Goal: Information Seeking & Learning: Check status

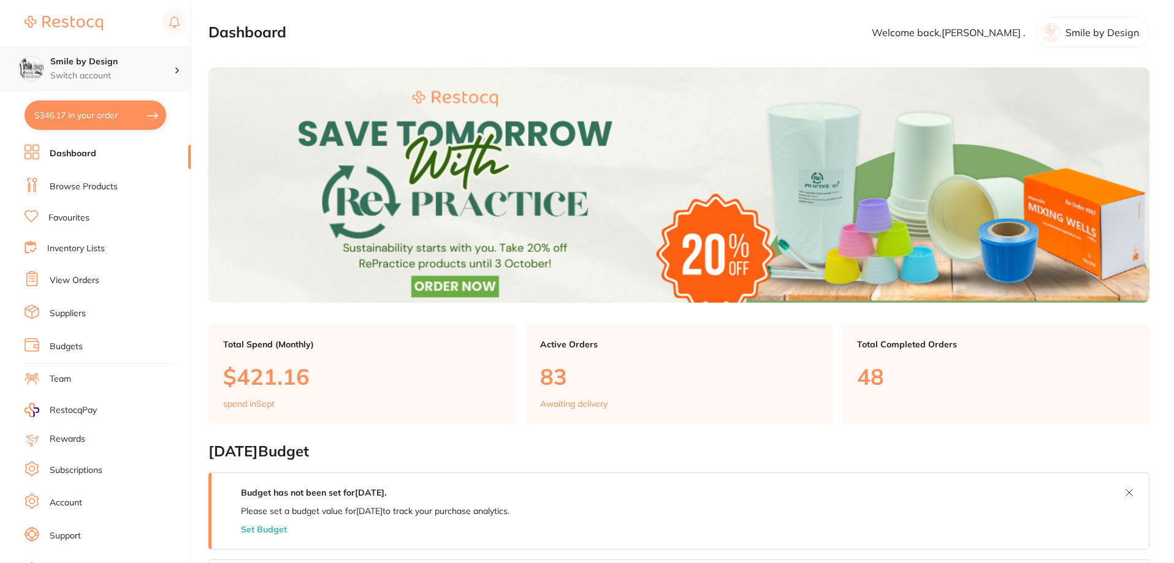
click at [90, 66] on h4 "Smile by Design" at bounding box center [112, 62] width 124 height 12
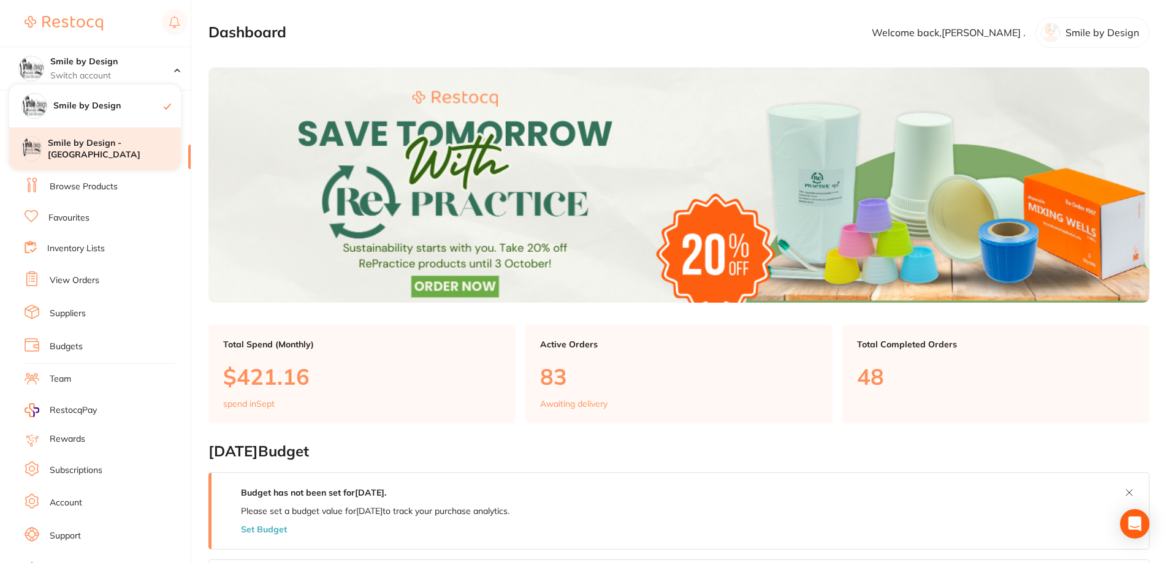
click at [109, 153] on h4 "Smile by Design - [GEOGRAPHIC_DATA]" at bounding box center [114, 149] width 133 height 24
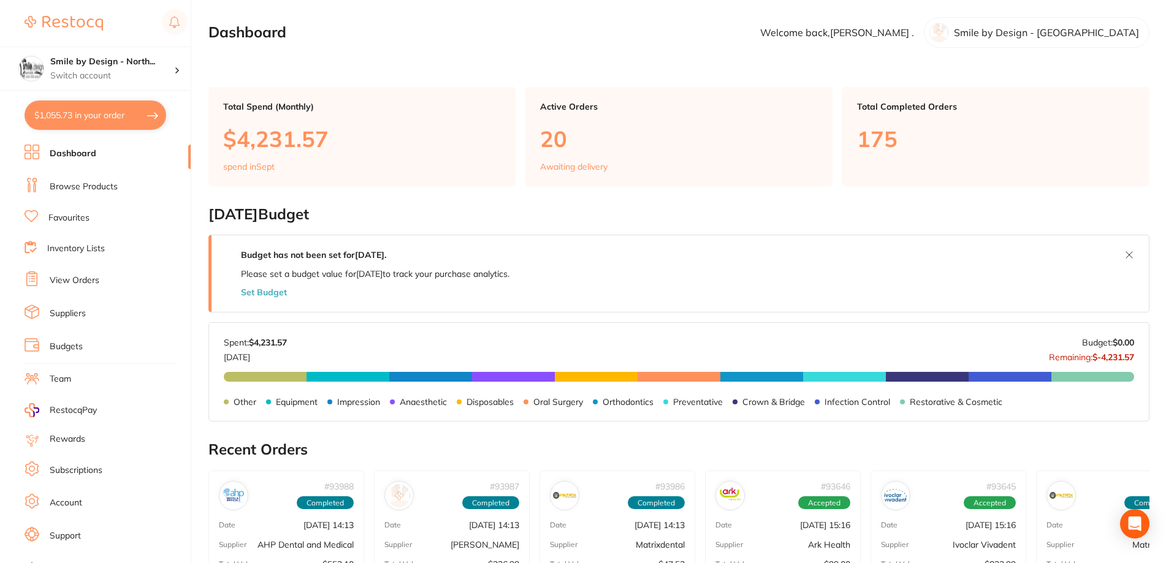
click at [93, 282] on link "View Orders" at bounding box center [75, 281] width 50 height 12
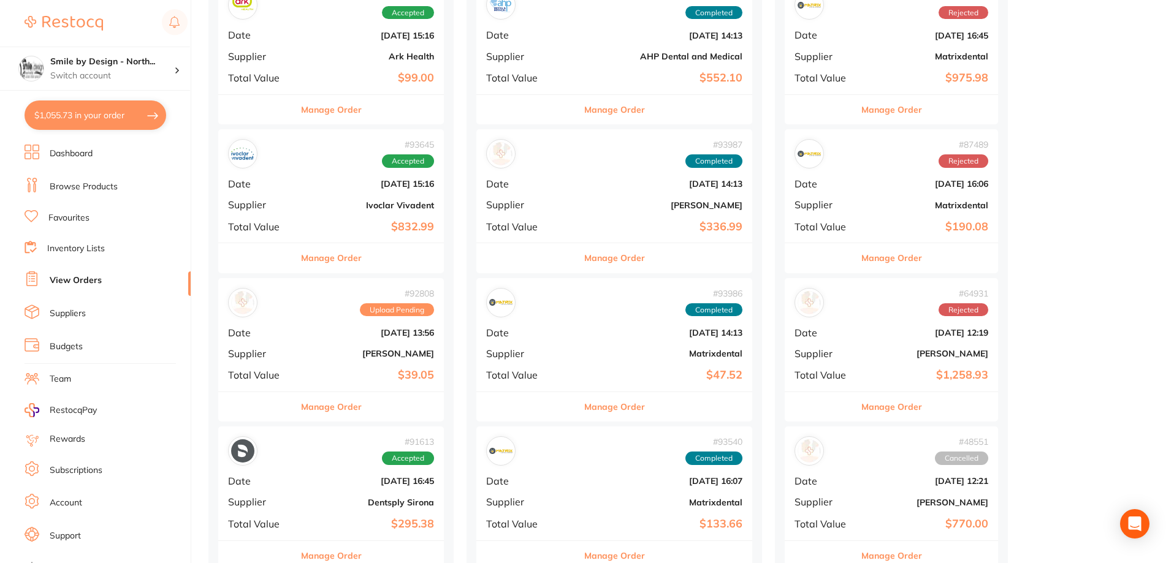
scroll to position [245, 0]
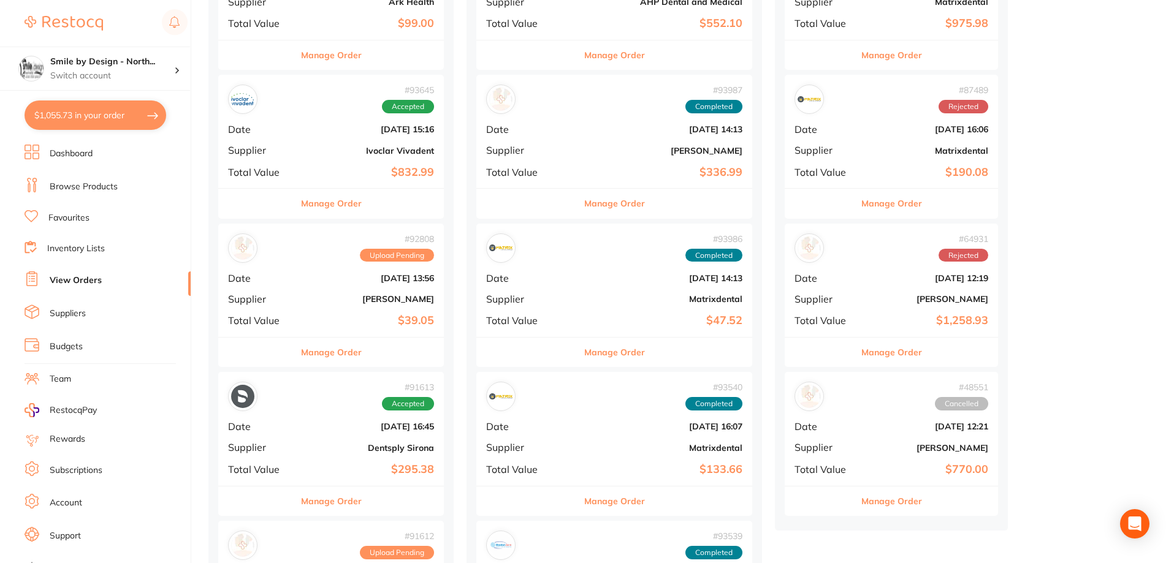
click at [403, 292] on div "# 92808 Upload Pending Date Sept 4 2025, 13:56 Supplier Adam Dental Total Value…" at bounding box center [331, 280] width 226 height 113
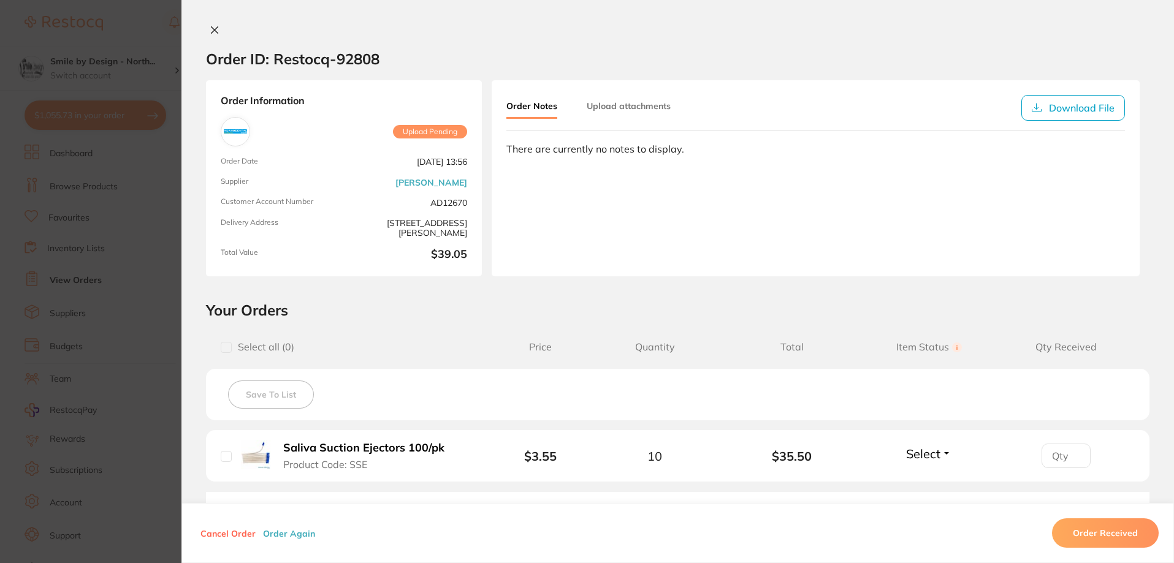
click at [215, 34] on icon at bounding box center [215, 30] width 10 height 10
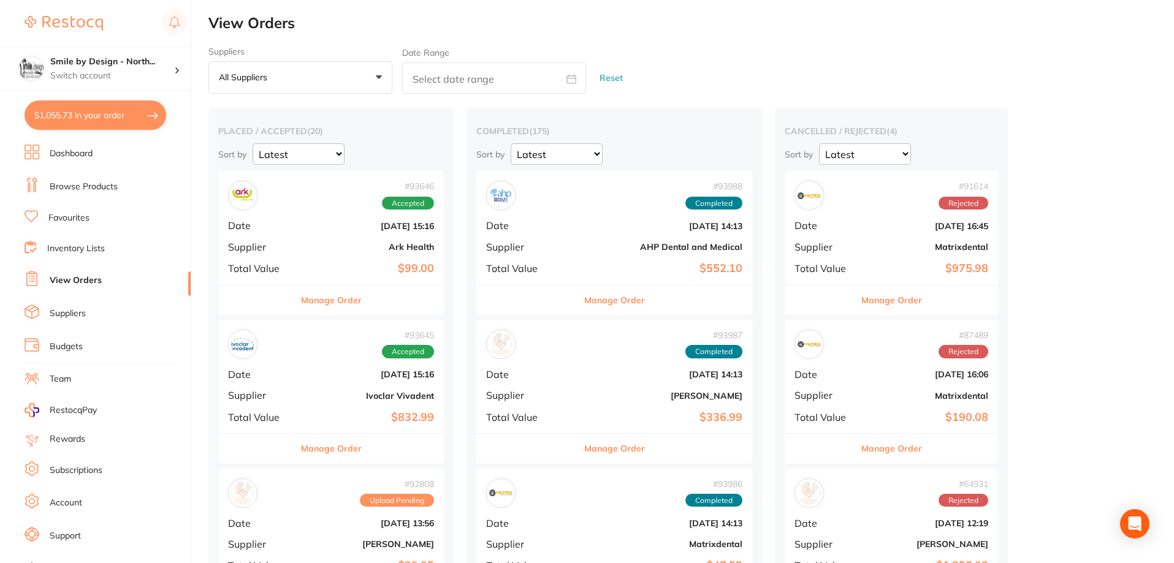
click at [356, 243] on b "Ark Health" at bounding box center [368, 247] width 131 height 10
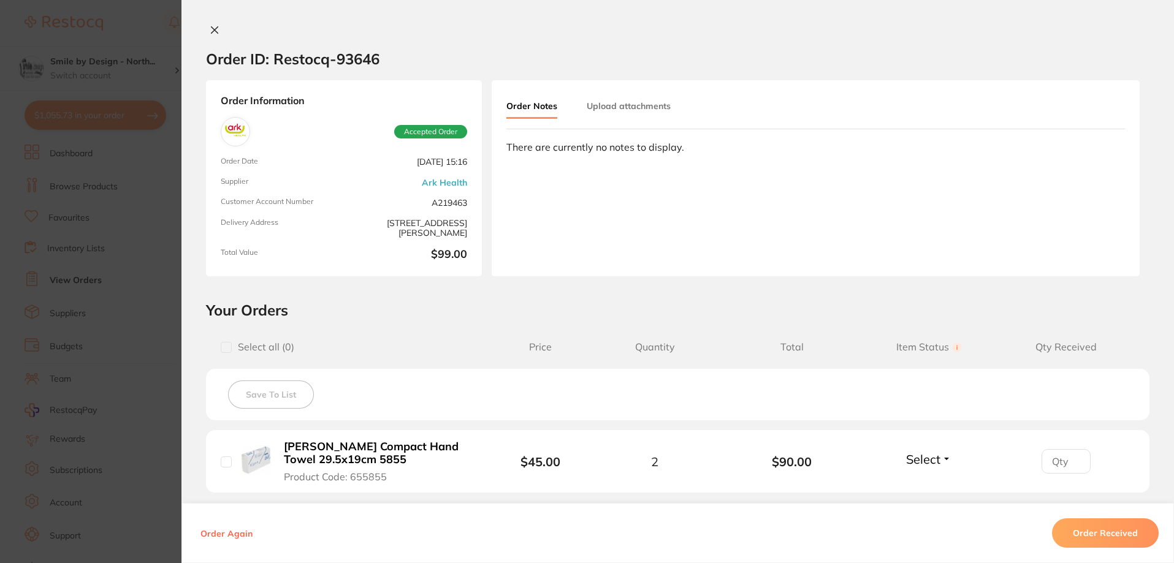
click at [211, 28] on icon at bounding box center [215, 30] width 10 height 10
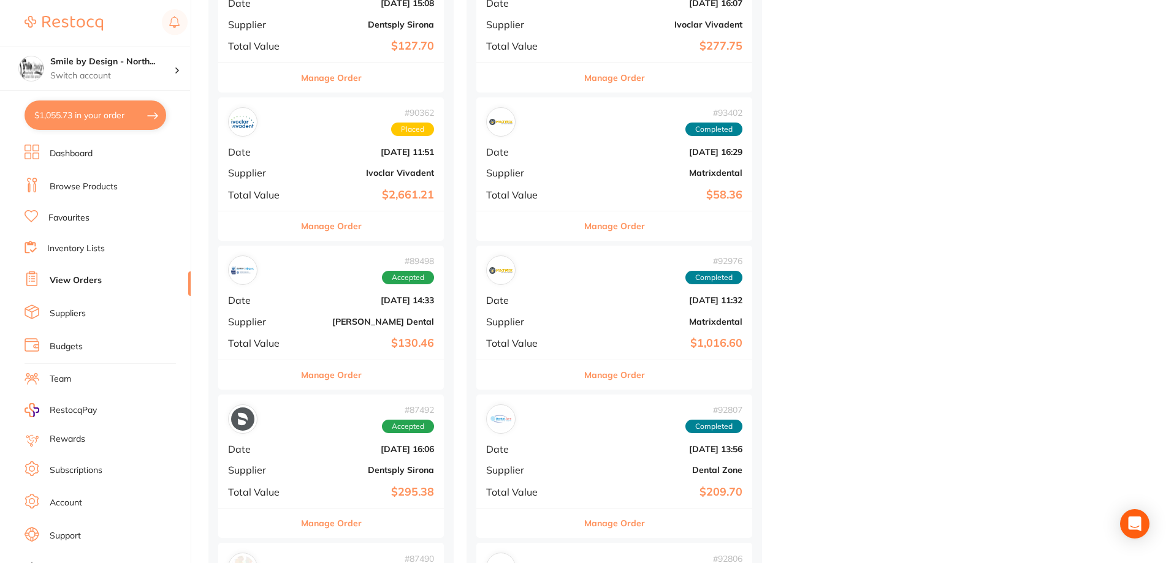
scroll to position [981, 0]
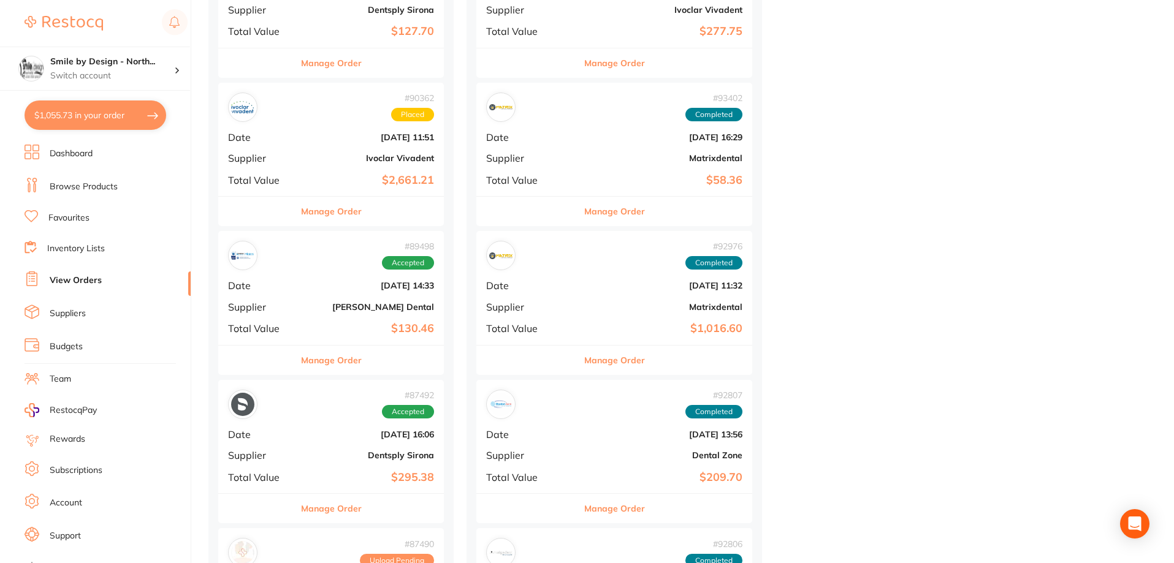
click at [361, 340] on div "# 89498 Accepted Date Aug 7 2025, 14:33 Supplier Erskine Dental Total Value $13…" at bounding box center [331, 287] width 226 height 113
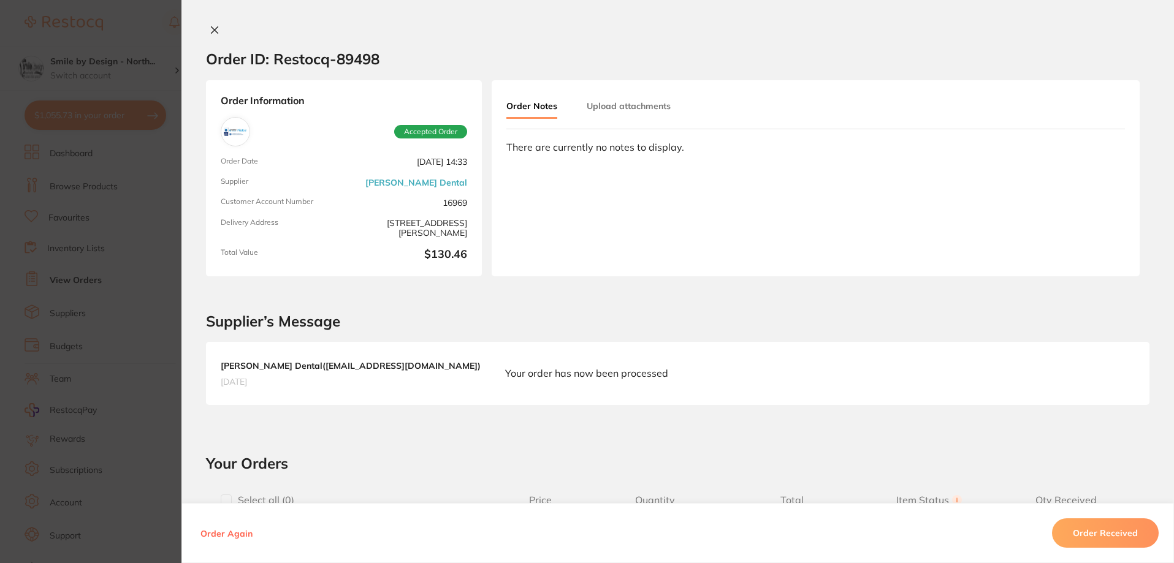
scroll to position [736, 0]
click at [215, 30] on icon at bounding box center [215, 30] width 10 height 10
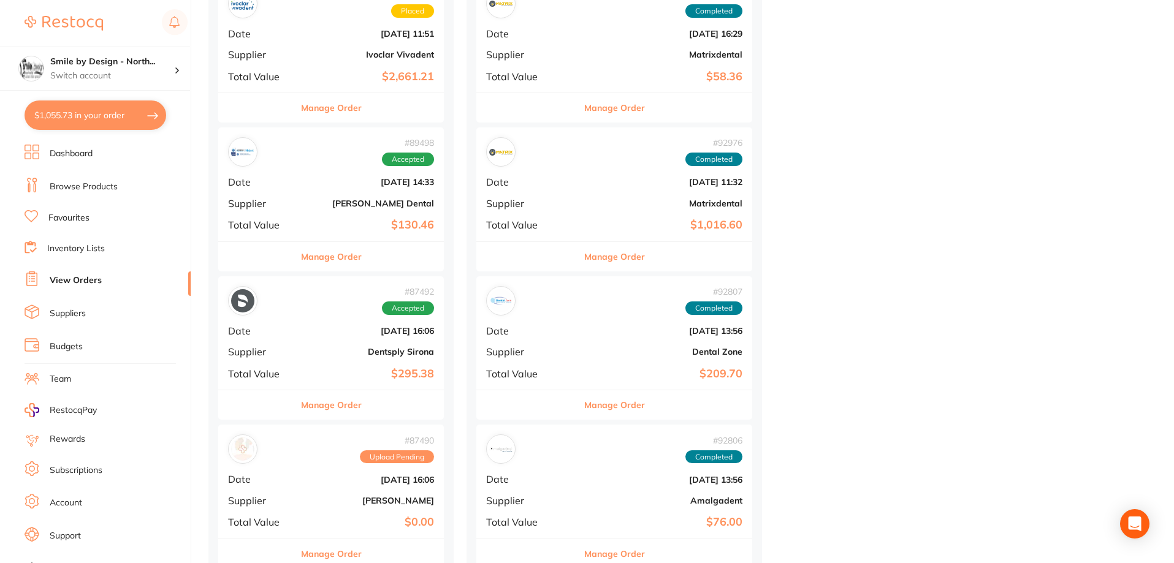
scroll to position [1103, 0]
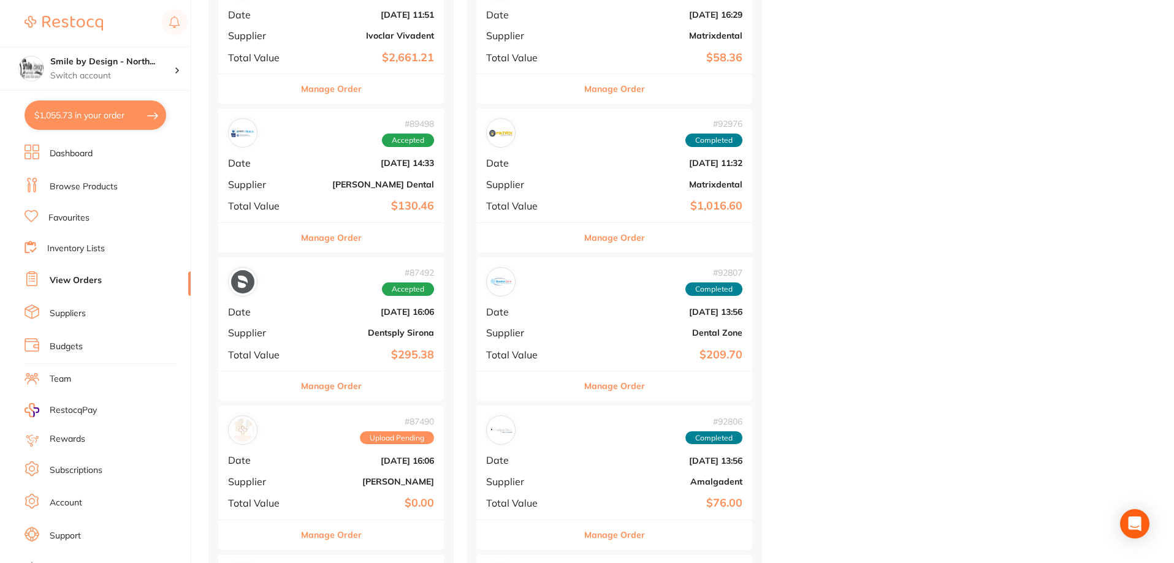
click at [397, 356] on b "$295.38" at bounding box center [368, 355] width 131 height 13
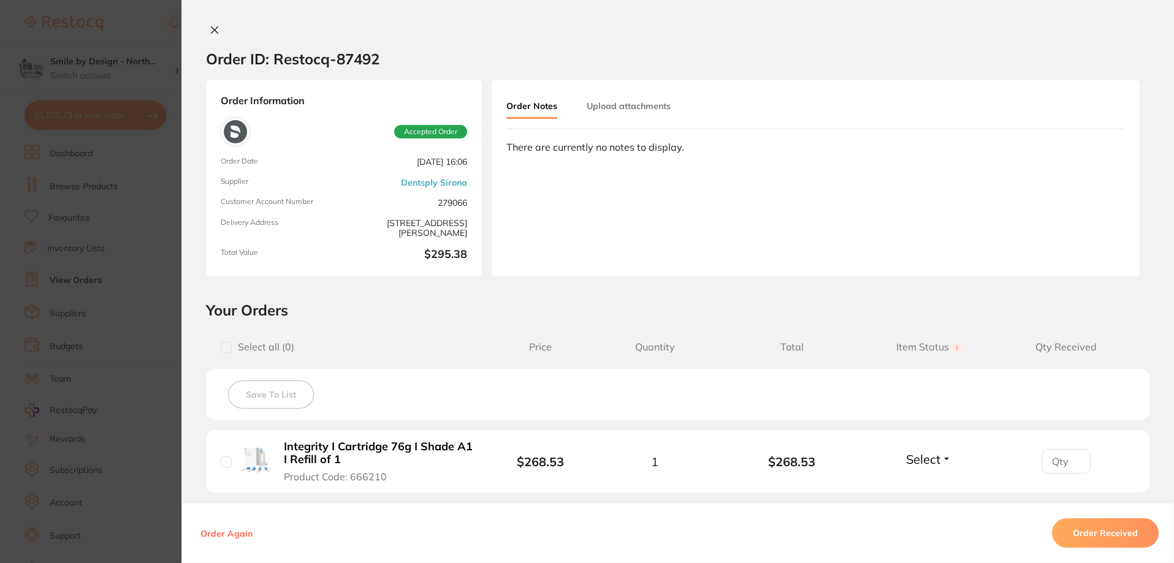
click at [215, 33] on icon at bounding box center [215, 30] width 7 height 7
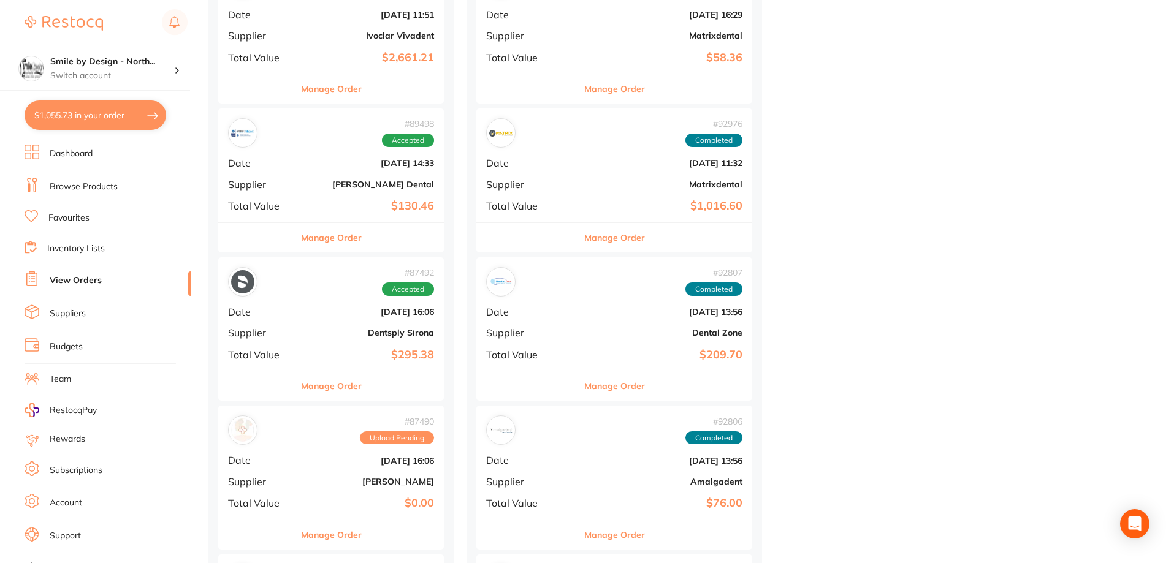
click at [91, 189] on link "Browse Products" at bounding box center [84, 187] width 68 height 12
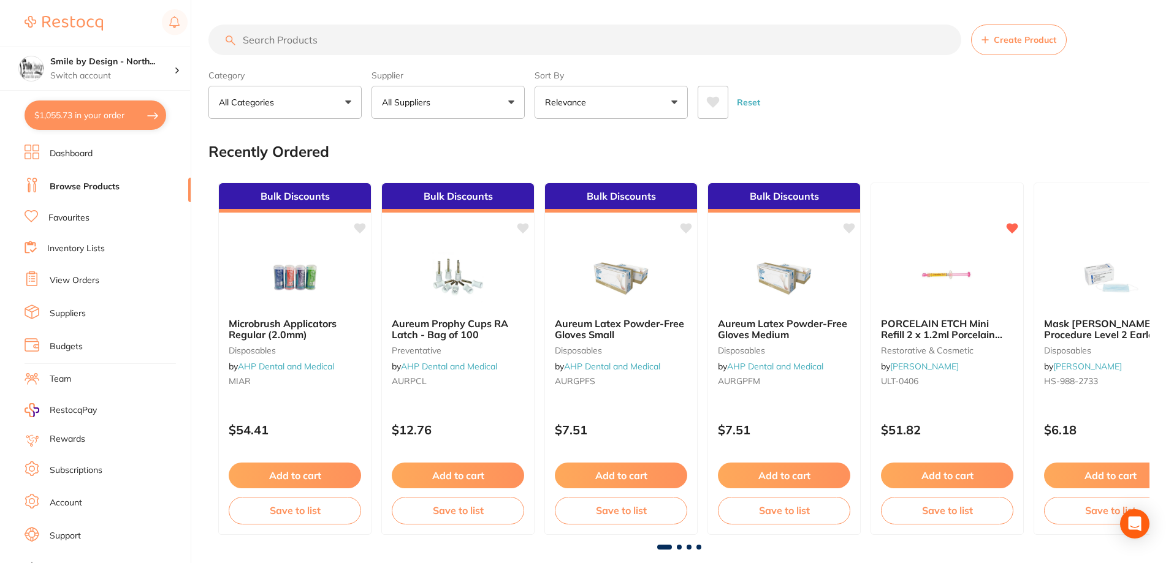
click at [346, 42] on input "search" at bounding box center [584, 40] width 753 height 31
